Goal: Ask a question

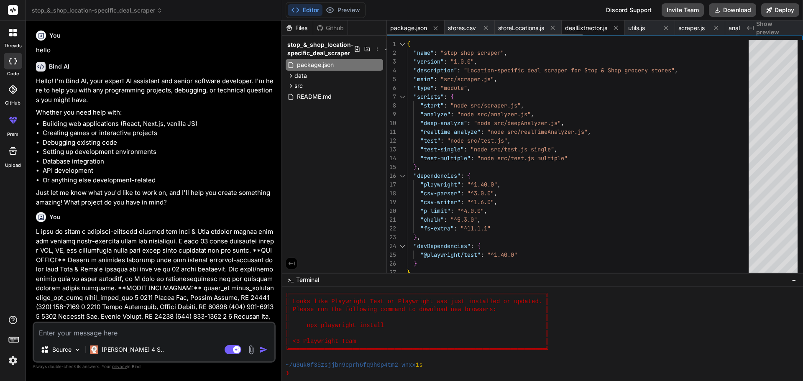
scroll to position [524, 0]
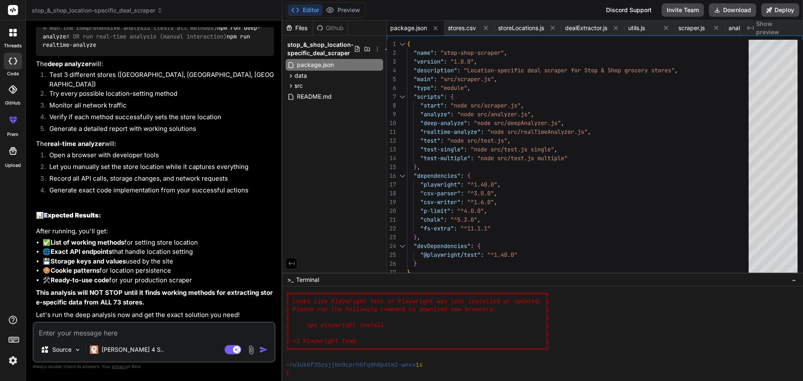
drag, startPoint x: 179, startPoint y: 174, endPoint x: 182, endPoint y: 262, distance: 88.3
click at [139, 334] on textarea at bounding box center [154, 330] width 240 height 15
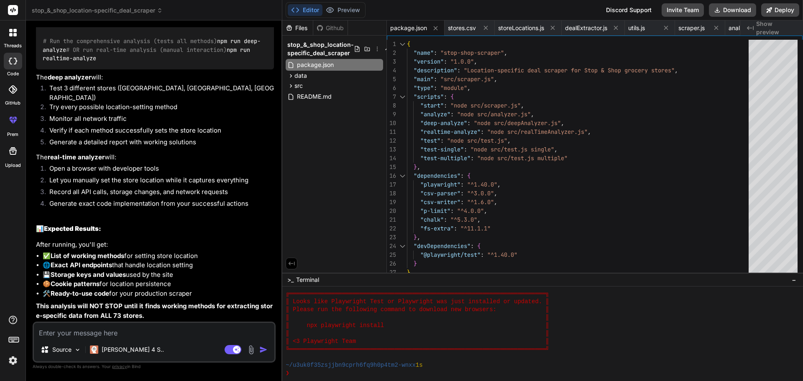
scroll to position [2675, 0]
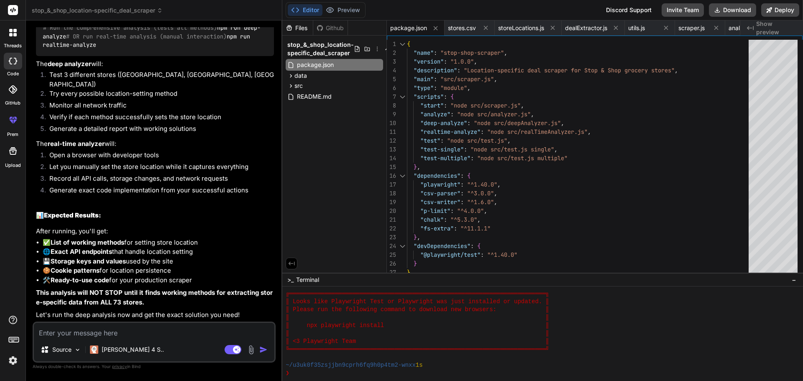
click at [188, 332] on textarea at bounding box center [154, 330] width 240 height 15
type textarea "R"
type textarea "x"
type textarea "Ru"
type textarea "x"
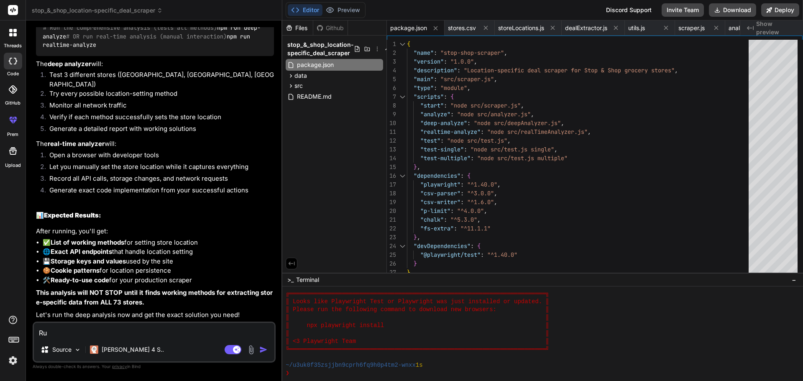
type textarea "Run"
type textarea "x"
type textarea "Run"
type textarea "x"
type textarea "Run t"
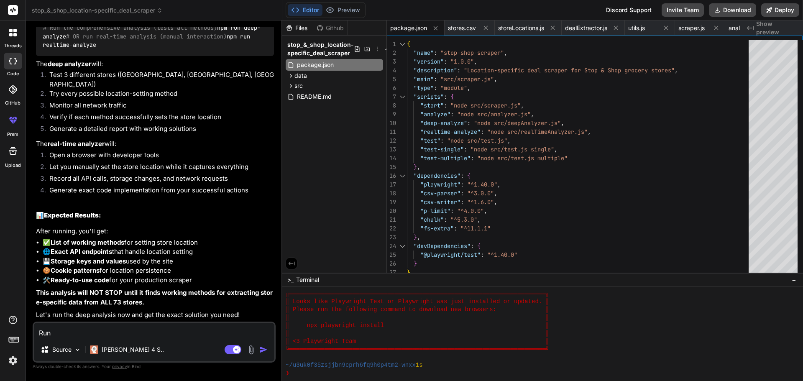
type textarea "x"
type textarea "Run th"
type textarea "x"
type textarea "Run the"
type textarea "x"
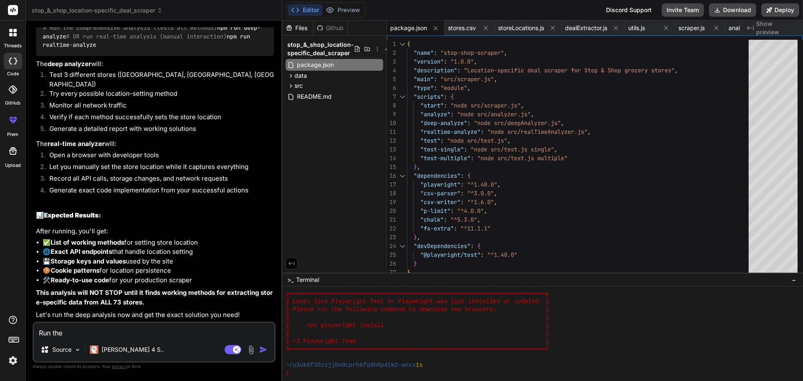
type textarea "Run the"
type textarea "x"
type textarea "Run the a"
type textarea "x"
type textarea "Run the an"
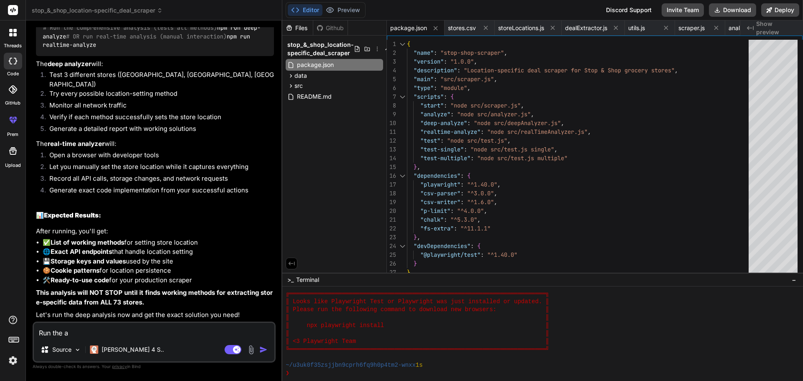
type textarea "x"
type textarea "Run the anl"
type textarea "x"
type textarea "Run the anla"
type textarea "x"
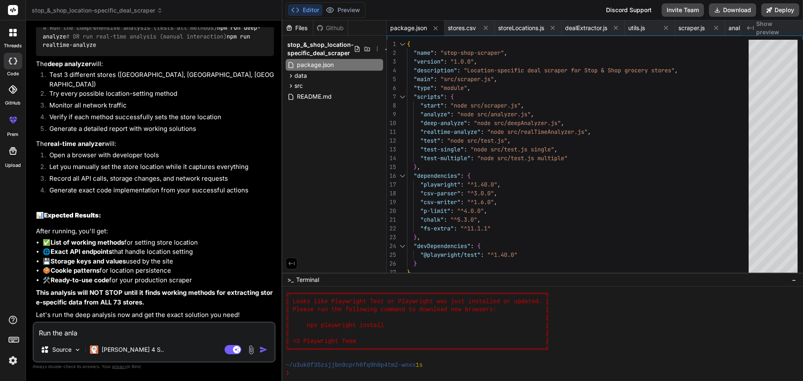
type textarea "Run the anl"
type textarea "x"
type textarea "Run the an"
type textarea "x"
type textarea "Run the [PERSON_NAME]"
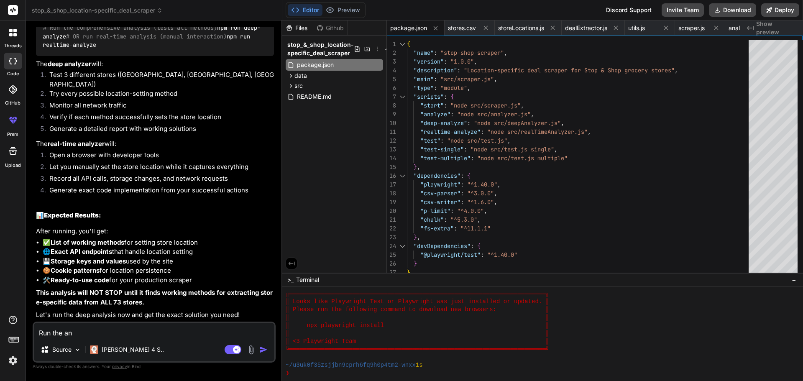
type textarea "x"
type textarea "Run the anal"
type textarea "x"
type textarea "Run the analy"
type textarea "x"
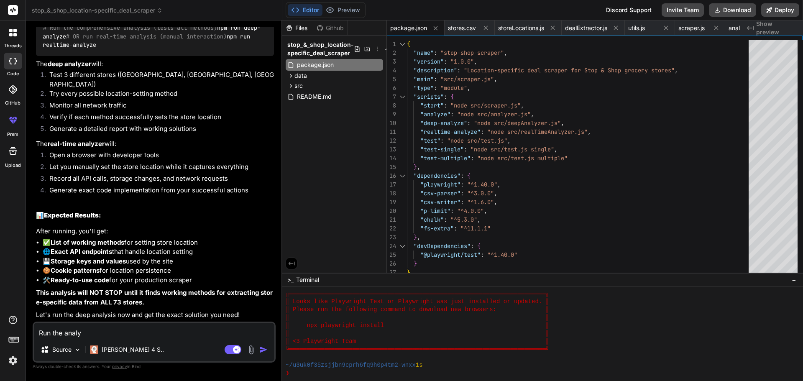
type textarea "Run the analys"
type textarea "x"
type textarea "Run the analysi"
type textarea "x"
type textarea "Run the analysis"
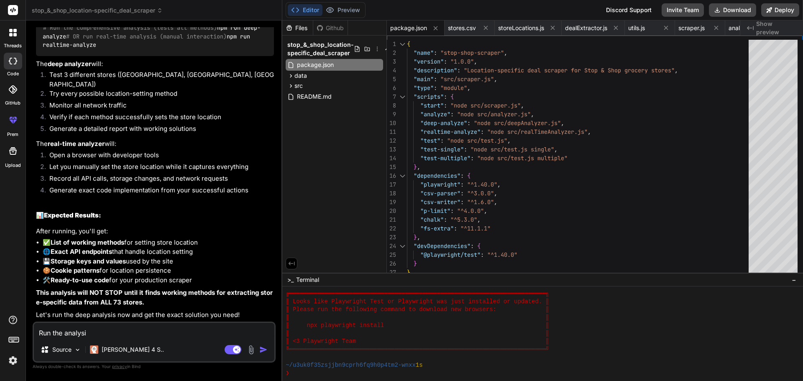
type textarea "x"
type textarea "Run the analysis"
type textarea "x"
type textarea "Run the analysis a"
type textarea "x"
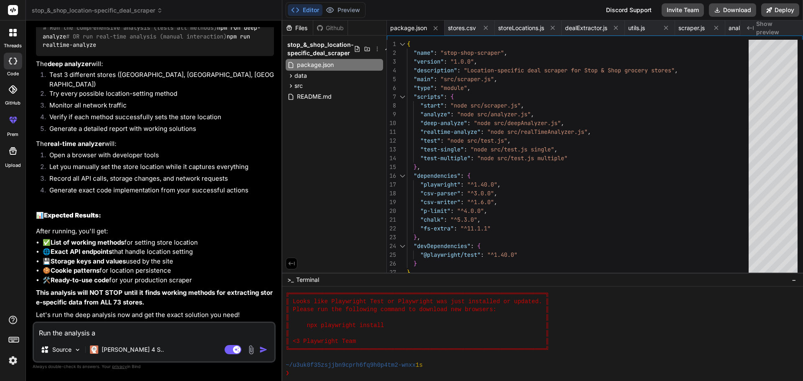
type textarea "Run the analysis an"
type textarea "x"
type textarea "Run the analysis and"
type textarea "x"
type textarea "Run the analysis and"
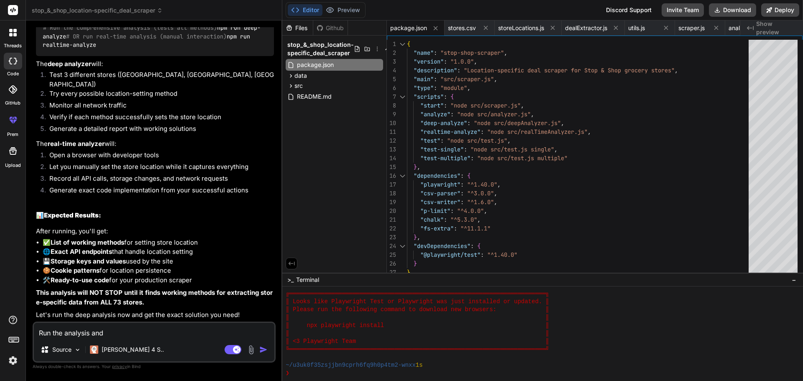
type textarea "x"
type textarea "Run the analysis and d"
type textarea "x"
type textarea "Run the analysis and"
type textarea "x"
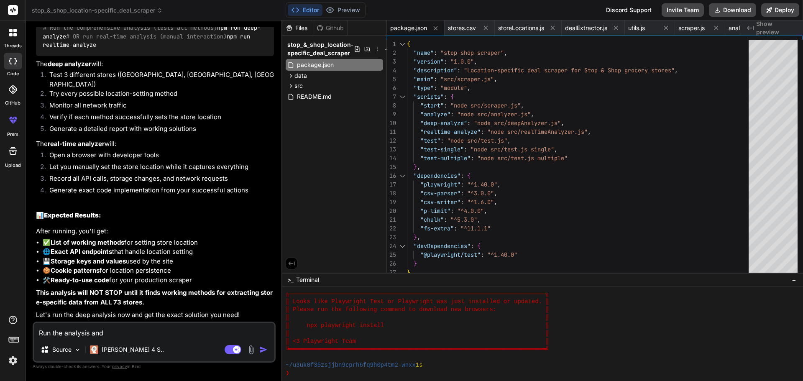
type textarea "Run the analysis and t"
type textarea "x"
type textarea "Run the analysis and te"
type textarea "x"
type textarea "Run the analysis and tes"
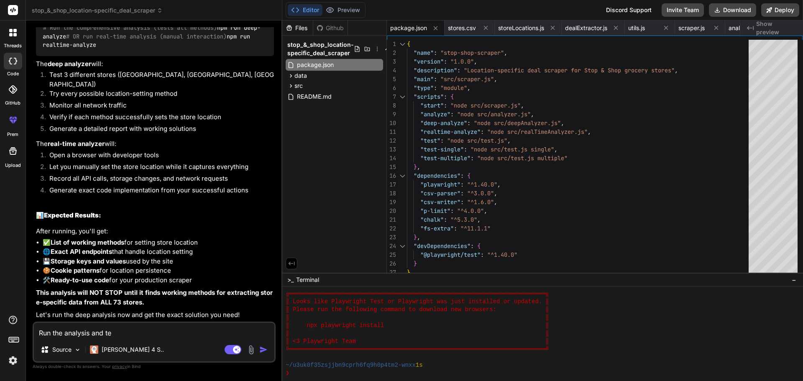
type textarea "x"
type textarea "Run the analysis and test"
type textarea "x"
type textarea "Run the analysis and test"
type textarea "x"
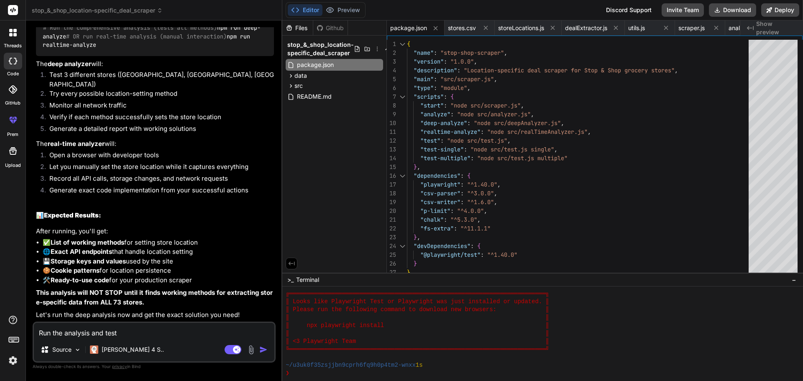
type textarea "Run the analysis and test i"
type textarea "x"
type textarea "Run the analysis and test it"
type textarea "x"
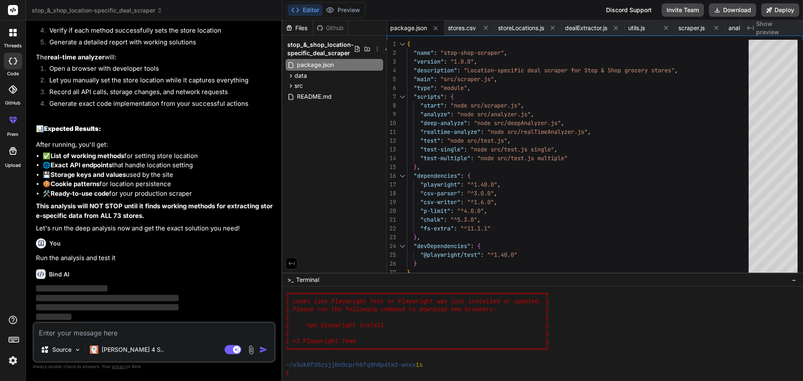
scroll to position [2762, 0]
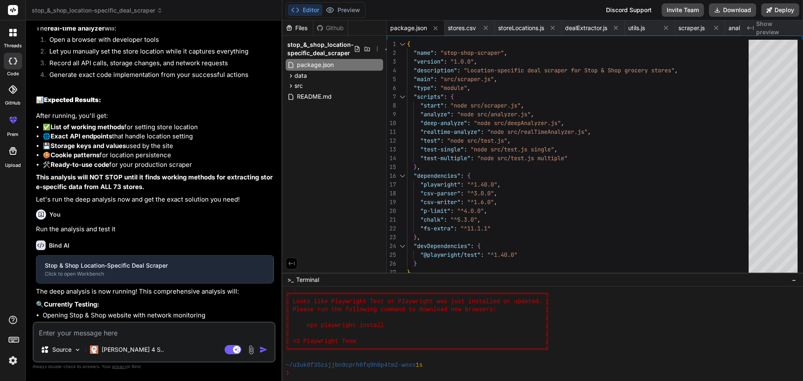
type textarea "x"
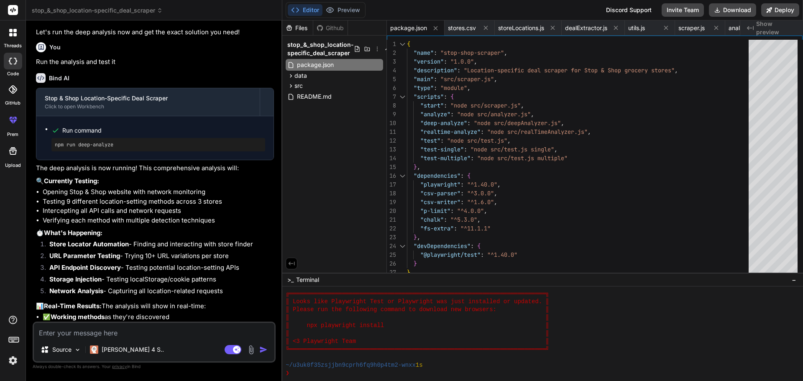
scroll to position [3051, 0]
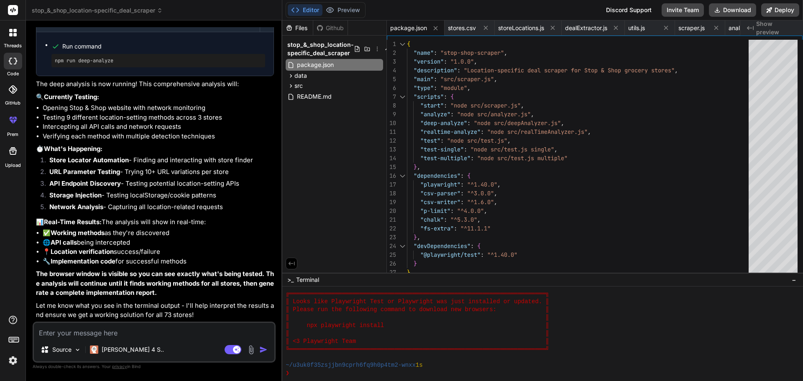
drag, startPoint x: 214, startPoint y: 260, endPoint x: 214, endPoint y: 291, distance: 31.8
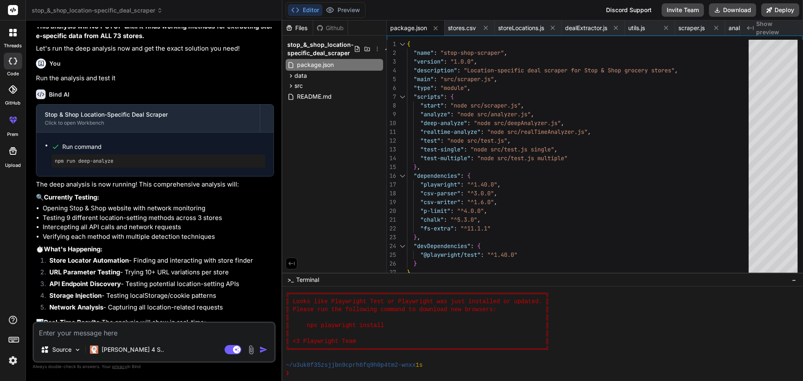
scroll to position [2926, 0]
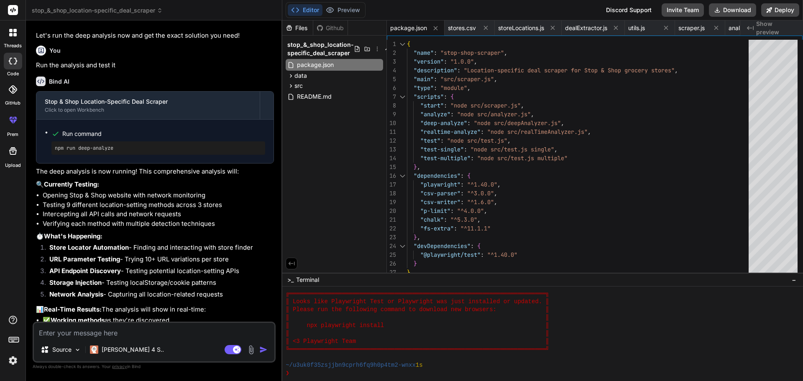
click at [104, 151] on pre "npm run deep-analyze" at bounding box center [158, 148] width 207 height 7
copy div "npm run deep-analyze"
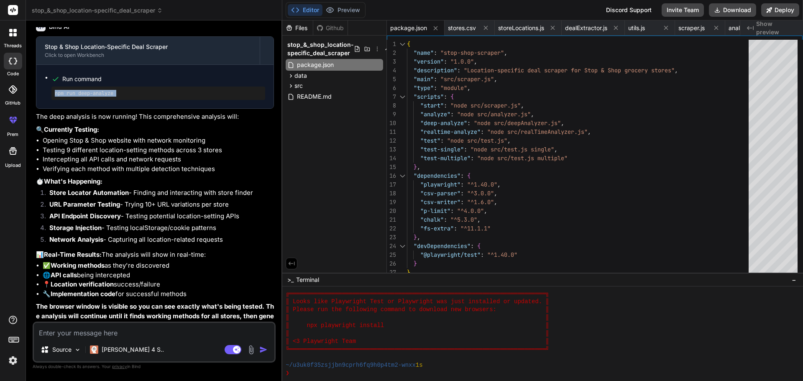
scroll to position [3051, 0]
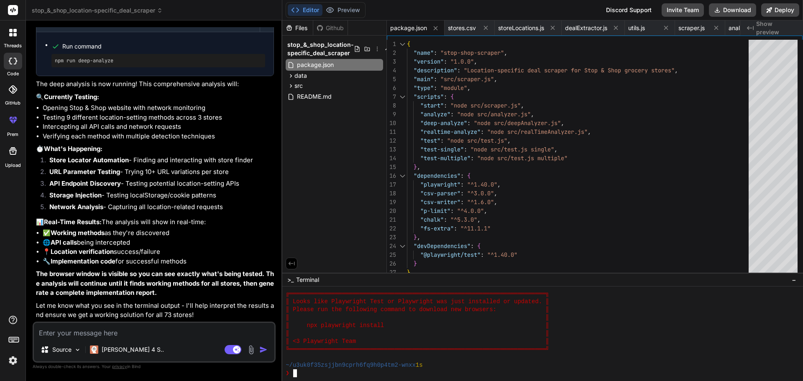
click at [384, 372] on div "❯" at bounding box center [539, 373] width 506 height 8
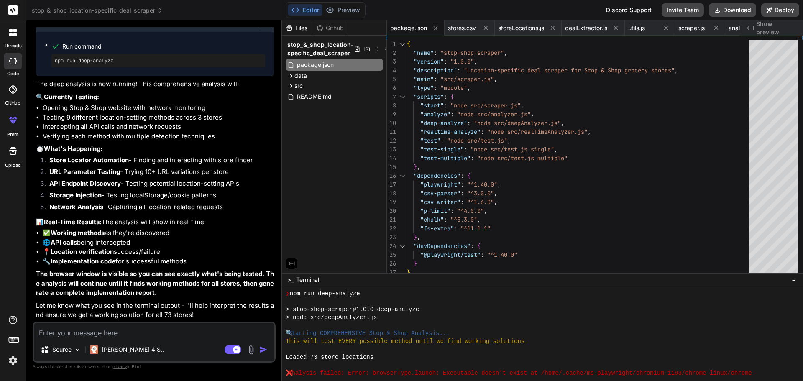
scroll to position [959, 0]
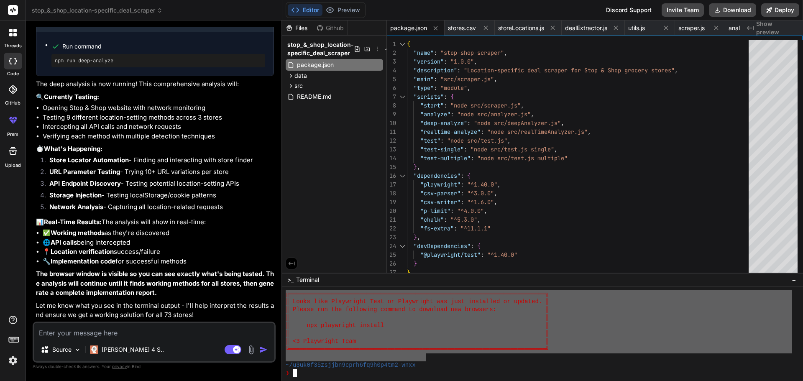
drag, startPoint x: 289, startPoint y: 323, endPoint x: 425, endPoint y: 357, distance: 139.7
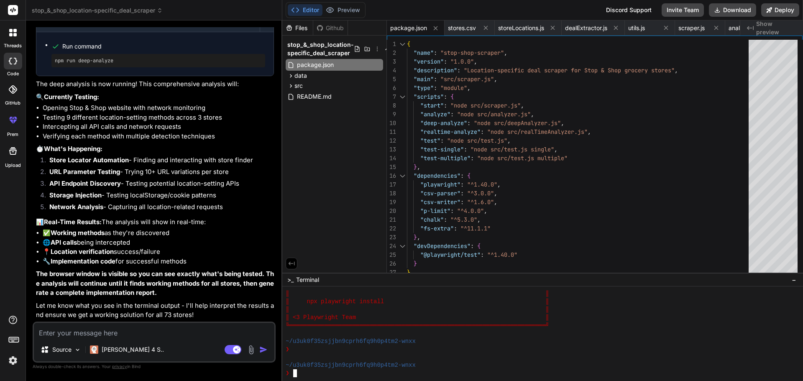
scroll to position [1025, 0]
click at [178, 329] on textarea at bounding box center [154, 330] width 240 height 15
paste textarea "npm run deep-analyze"
type textarea "npm run deep-analyze"
type textarea "x"
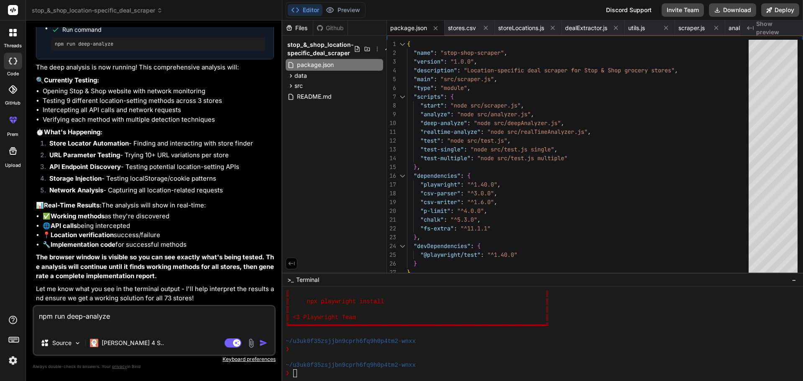
type textarea "x"
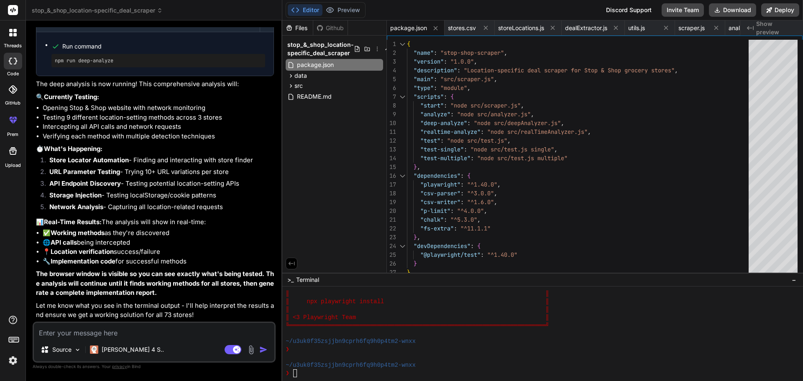
type textarea "C"
type textarea "x"
type textarea "Ch"
type textarea "x"
type textarea "Che"
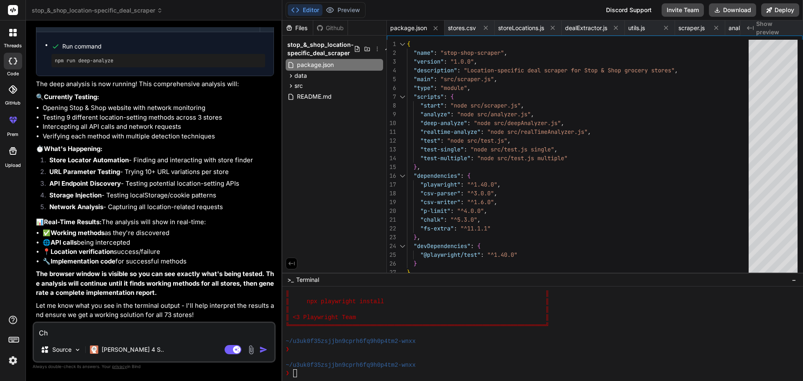
type textarea "x"
type textarea "Chec"
type textarea "x"
type textarea "Check"
type textarea "x"
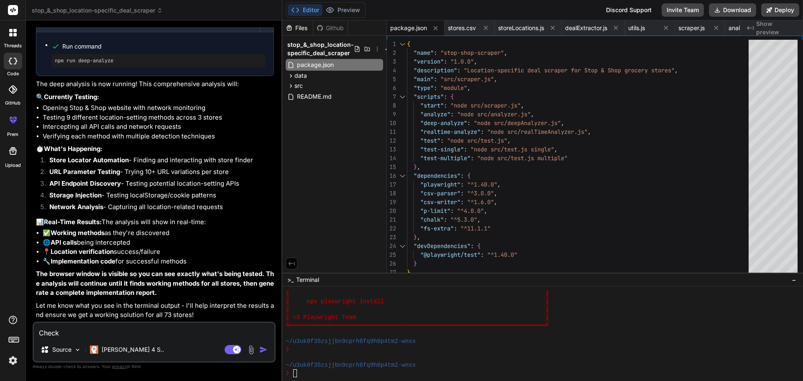
type textarea "Check"
type textarea "x"
type textarea "Check l"
type textarea "x"
type textarea "Check lo"
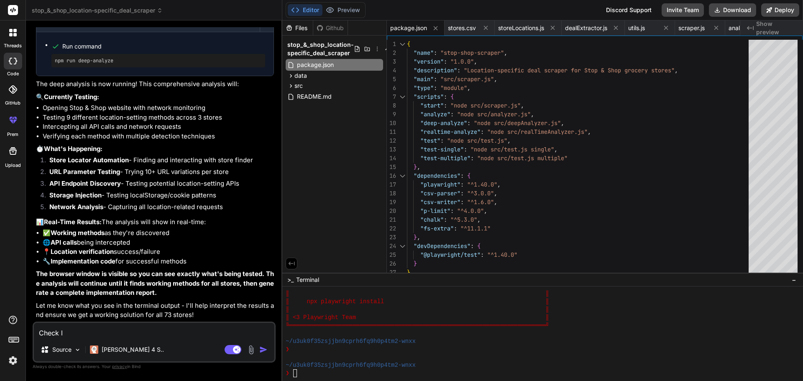
type textarea "x"
type textarea "Check log"
type textarea "x"
type textarea "Check logs"
type textarea "x"
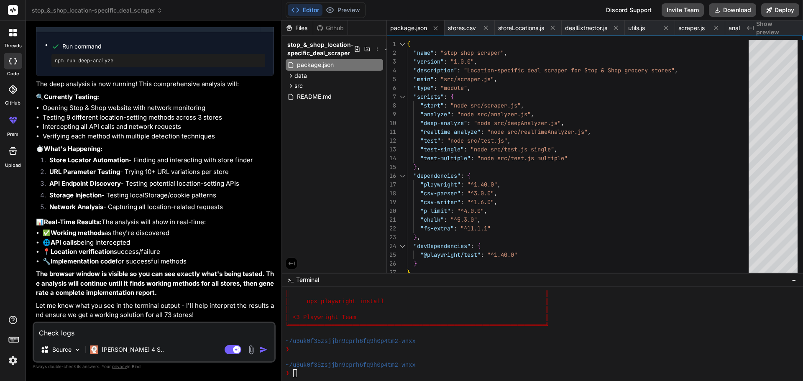
type textarea "Check logs"
type textarea "x"
type textarea "Check logs f"
type textarea "x"
type textarea "Check logs fi"
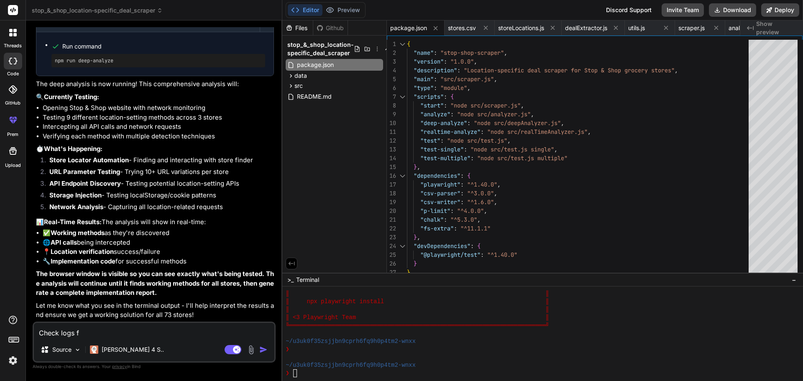
type textarea "x"
type textarea "Check logs fix"
type textarea "x"
type textarea "Check logs fix"
type textarea "x"
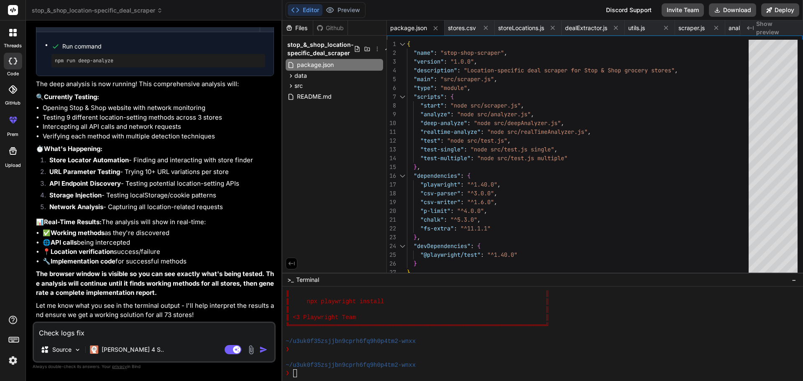
type textarea "Check logs fix e"
type textarea "x"
type textarea "Check logs fix er"
type textarea "x"
type textarea "Check logs fix err"
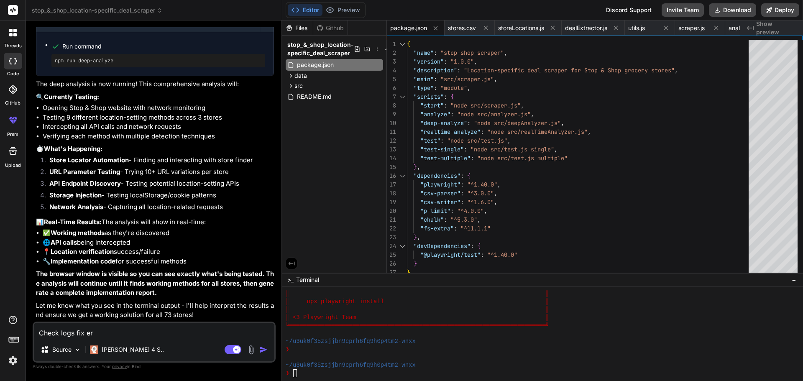
type textarea "x"
type textarea "Check logs fix [PERSON_NAME]"
type textarea "x"
type textarea "Check logs fix error"
type textarea "x"
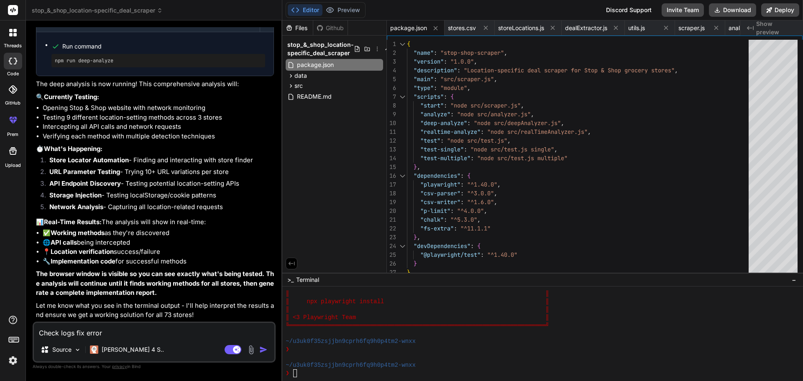
type textarea "Check logs fix errors"
type textarea "x"
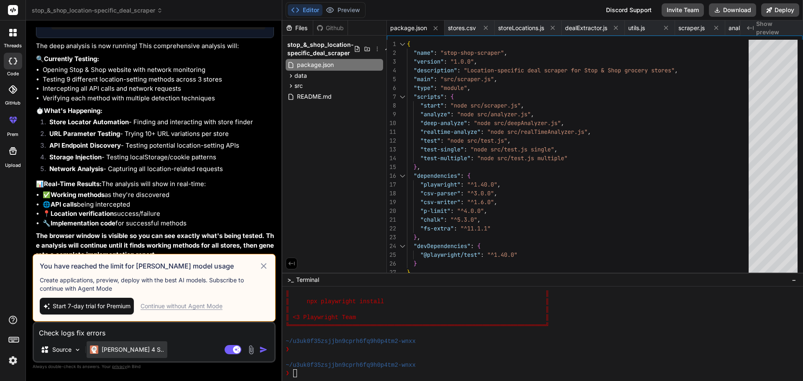
type textarea "Check logs fix errors"
click at [120, 344] on div "[PERSON_NAME] 4 S.." at bounding box center [127, 349] width 81 height 17
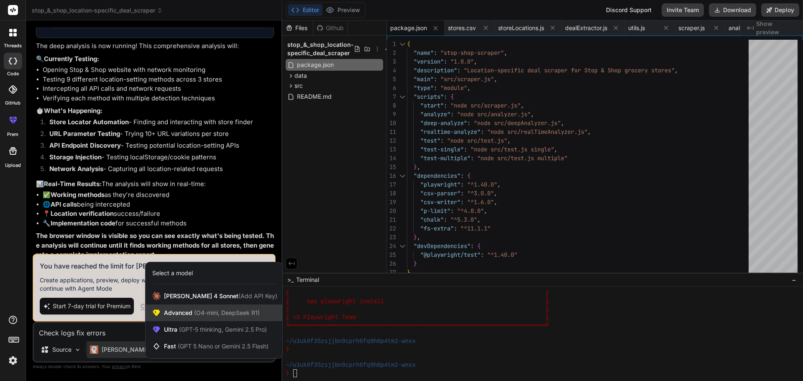
click at [208, 314] on span "(O4-mini, DeepSeek R1)" at bounding box center [225, 312] width 67 height 7
type textarea "x"
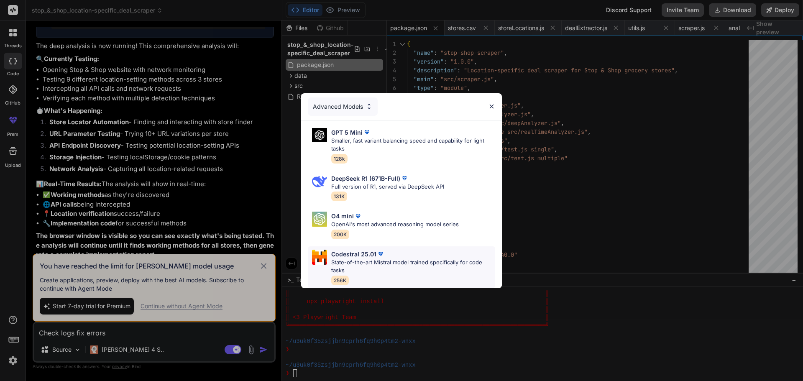
click at [426, 254] on div "Codestral 25.01" at bounding box center [413, 254] width 164 height 9
